Goal: Task Accomplishment & Management: Complete application form

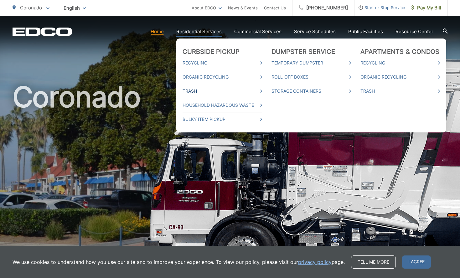
click at [262, 91] on link "Trash" at bounding box center [223, 91] width 80 height 8
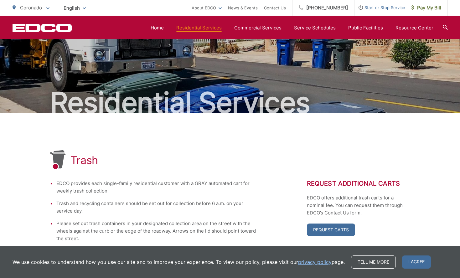
scroll to position [12, 0]
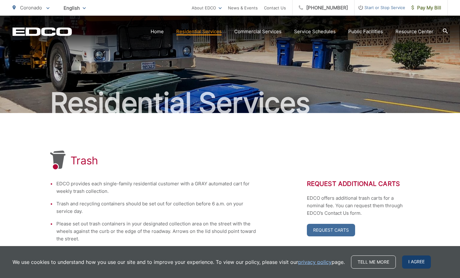
click at [415, 263] on span "I agree" at bounding box center [416, 262] width 29 height 13
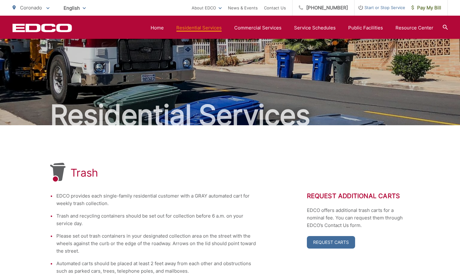
scroll to position [0, 0]
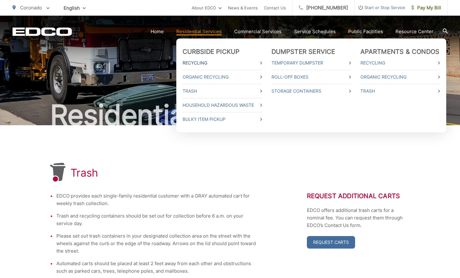
click at [202, 63] on link "Recycling" at bounding box center [223, 63] width 80 height 8
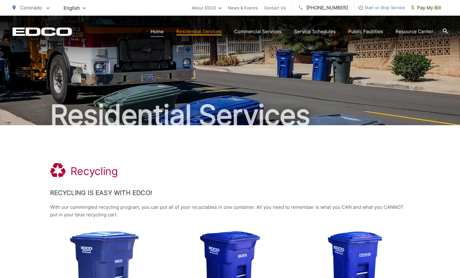
click at [160, 34] on link "Home" at bounding box center [157, 32] width 13 height 8
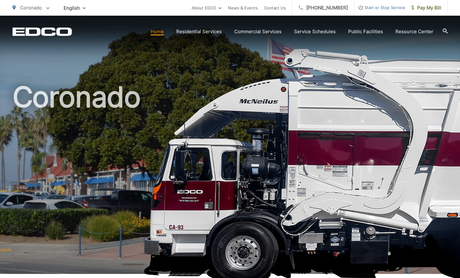
click at [366, 8] on span "Start or Stop Service" at bounding box center [380, 8] width 51 height 8
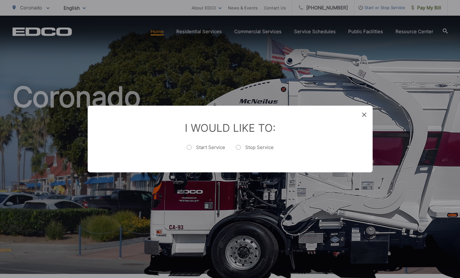
click at [189, 149] on label "Start Service" at bounding box center [206, 150] width 39 height 13
radio input "true"
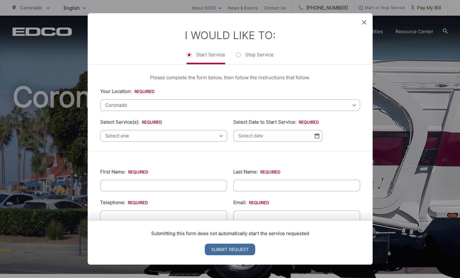
click at [162, 134] on span "Select one" at bounding box center [163, 136] width 127 height 12
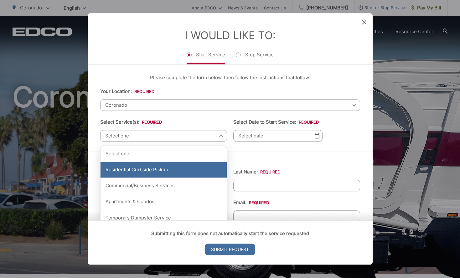
click at [155, 171] on div "Residential Curbside Pickup" at bounding box center [164, 170] width 126 height 16
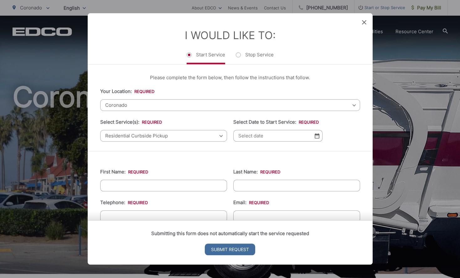
click at [263, 142] on input "Select Date to Start Service: *" at bounding box center [277, 136] width 89 height 12
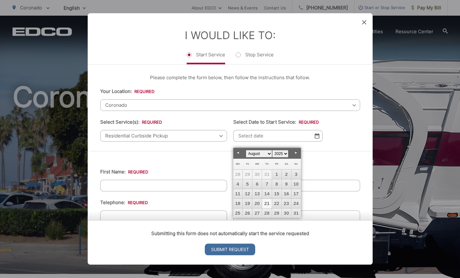
click at [268, 206] on link "21" at bounding box center [266, 203] width 9 height 9
type input "08/21/2025"
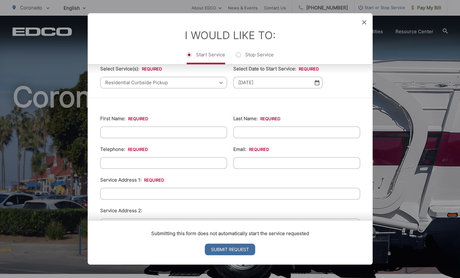
scroll to position [86, 0]
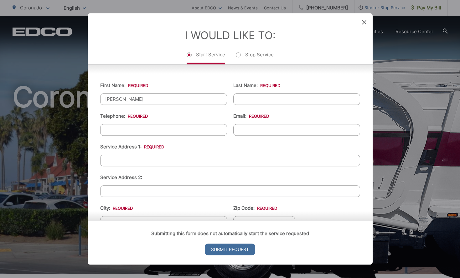
type input "JORGE"
type input "(___) ___-____"
click at [252, 105] on input "Last Name: *" at bounding box center [296, 99] width 127 height 12
type input "ALVAREZ"
click at [185, 133] on input "Telephone: *" at bounding box center [163, 130] width 127 height 12
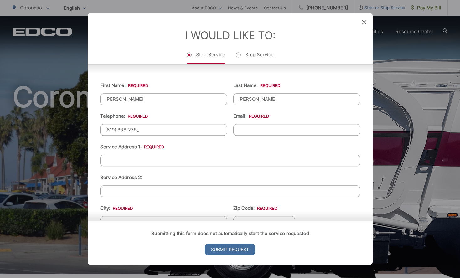
type input "(619) 836-2784"
type input "j"
type input "Jorge@Propertiesonthego.com"
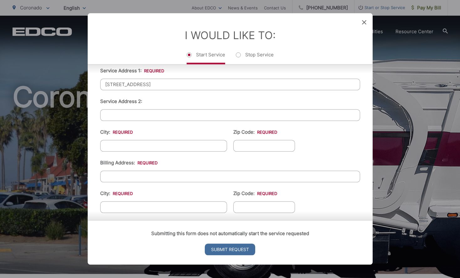
scroll to position [173, 0]
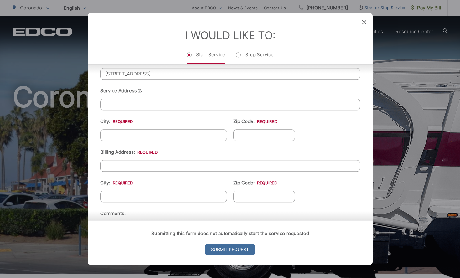
type input "1506 5th St"
type input "Coronado"
type input "92118"
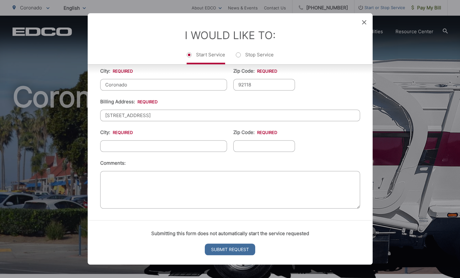
scroll to position [228, 0]
type input "1506 5th St"
type input "Coronado"
type input "92118"
click at [222, 186] on textarea "Comments:" at bounding box center [230, 190] width 260 height 38
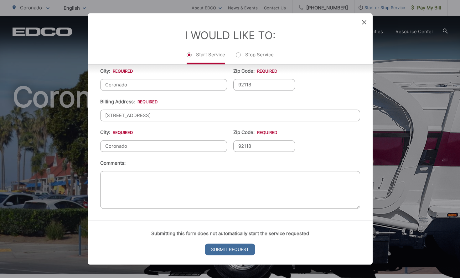
type textarea "I"
click at [233, 248] on input "Submit Request" at bounding box center [230, 250] width 50 height 12
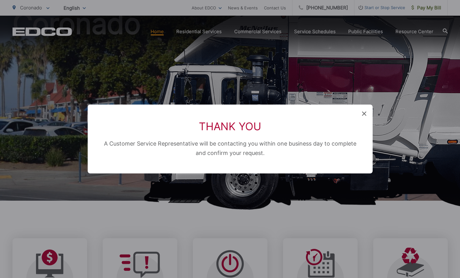
click at [367, 111] on div "Thank You A Customer Service Representative will be contacting you within one b…" at bounding box center [230, 139] width 285 height 69
click at [366, 112] on icon at bounding box center [364, 114] width 4 height 4
